Goal: Navigation & Orientation: Find specific page/section

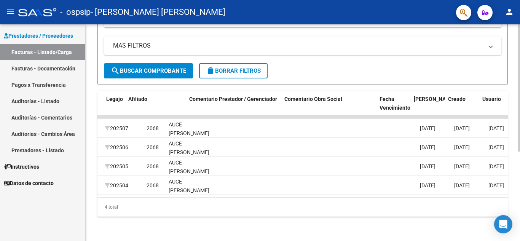
scroll to position [0, 1041]
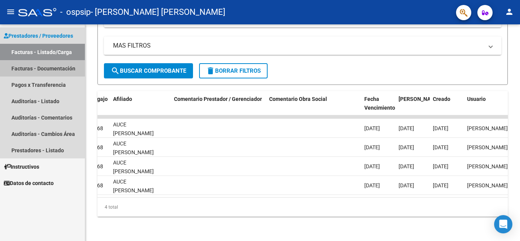
click at [59, 68] on link "Facturas - Documentación" at bounding box center [42, 68] width 85 height 16
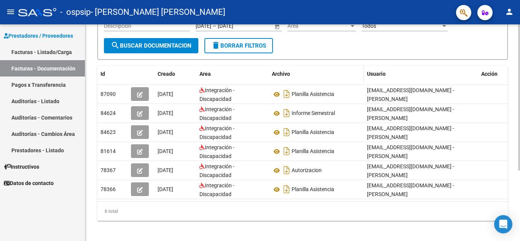
scroll to position [104, 0]
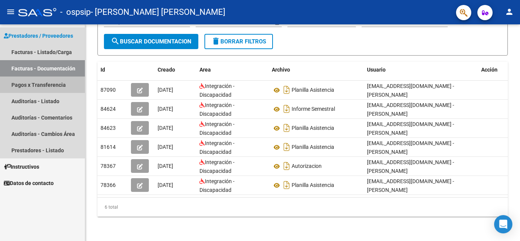
click at [43, 85] on link "Pagos x Transferencia" at bounding box center [42, 85] width 85 height 16
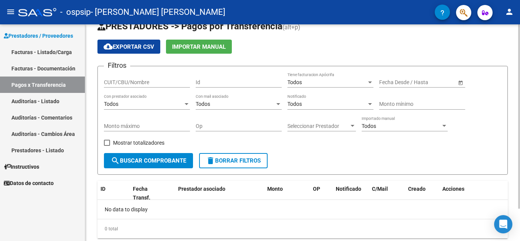
scroll to position [38, 0]
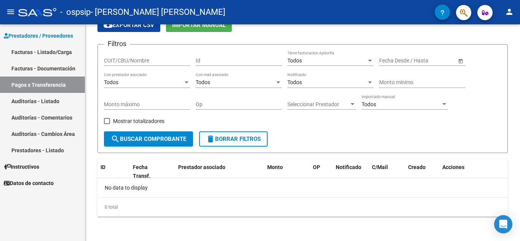
click at [49, 101] on link "Auditorías - Listado" at bounding box center [42, 101] width 85 height 16
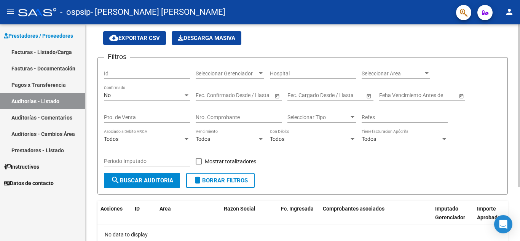
scroll to position [72, 0]
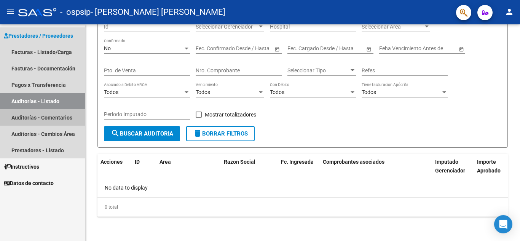
click at [42, 119] on link "Auditorías - Comentarios" at bounding box center [42, 117] width 85 height 16
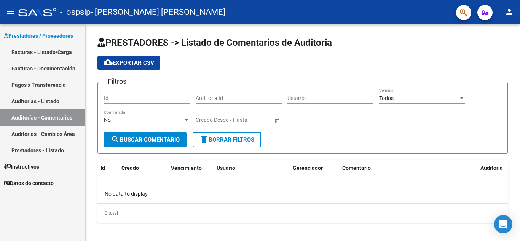
click at [44, 151] on link "Prestadores - Listado" at bounding box center [42, 150] width 85 height 16
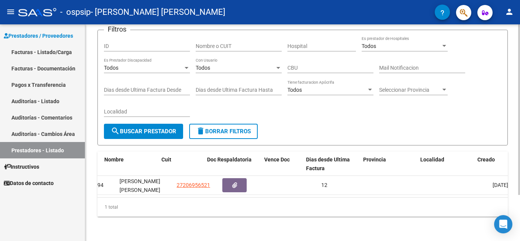
scroll to position [0, 39]
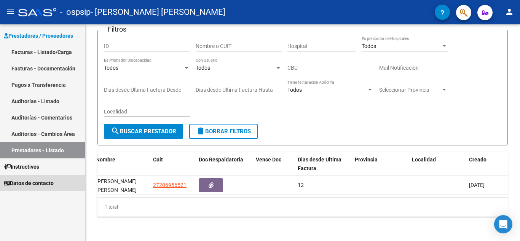
click at [36, 184] on span "Datos de contacto" at bounding box center [29, 183] width 50 height 8
